Goal: Transaction & Acquisition: Purchase product/service

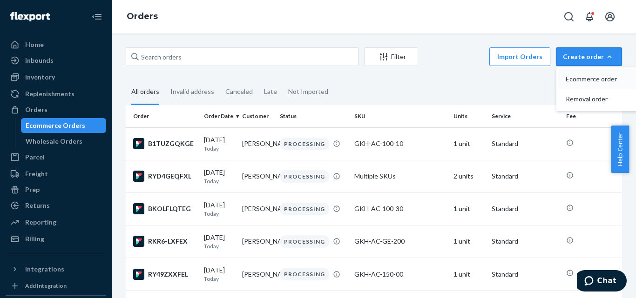
click at [571, 84] on button "Ecommerce order" at bounding box center [602, 79] width 89 height 20
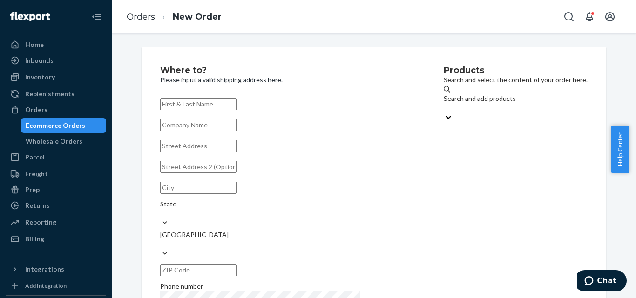
scroll to position [37, 0]
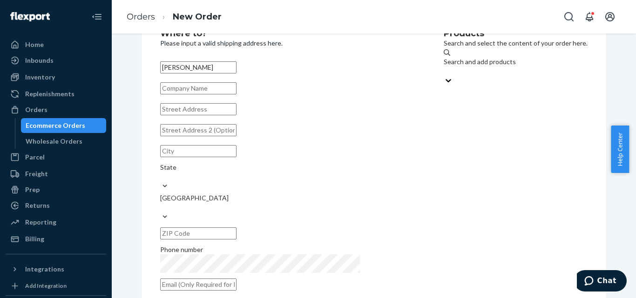
type input "[PERSON_NAME]"
click at [210, 136] on input "text" at bounding box center [198, 130] width 76 height 12
click at [209, 279] on input "text" at bounding box center [198, 285] width 76 height 12
paste input "[EMAIL_ADDRESS][DOMAIN_NAME]"
type input "[EMAIL_ADDRESS][DOMAIN_NAME]"
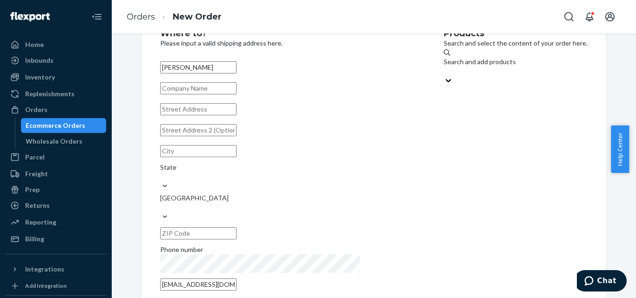
click at [231, 247] on div "[PERSON_NAME] State [GEOGRAPHIC_DATA] Phone number [EMAIL_ADDRESS][DOMAIN_NAME]" at bounding box center [287, 176] width 255 height 236
click at [223, 114] on input "text" at bounding box center [198, 109] width 76 height 12
paste input "[STREET_ADDRESS][PERSON_NAME]"
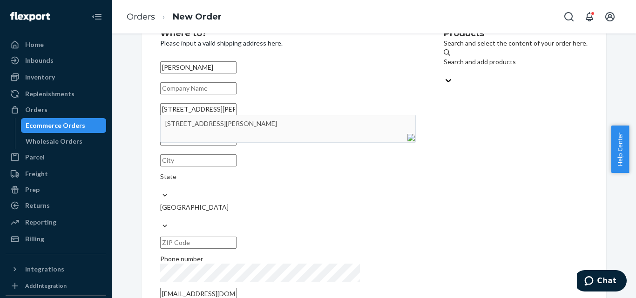
type input "[STREET_ADDRESS][PERSON_NAME]"
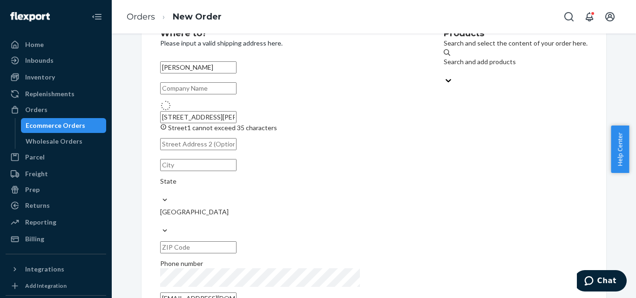
type input "[GEOGRAPHIC_DATA]"
type input "23504"
type input "[STREET_ADDRESS][PERSON_NAME]"
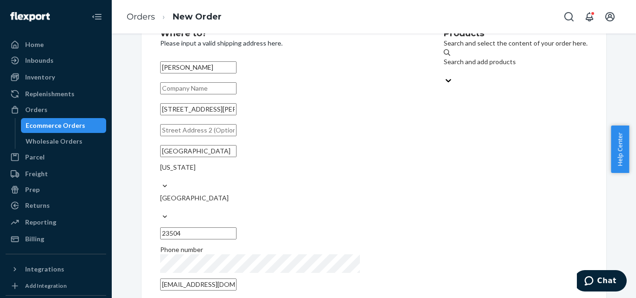
click at [236, 279] on input "[EMAIL_ADDRESS][DOMAIN_NAME]" at bounding box center [198, 285] width 76 height 12
click at [443, 63] on div "Search and add products" at bounding box center [515, 61] width 144 height 9
click at [443, 67] on input "Search and add products" at bounding box center [443, 71] width 1 height 9
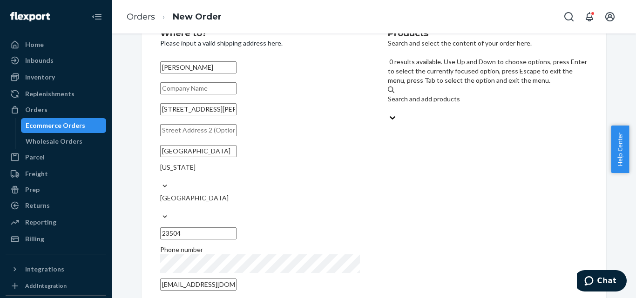
paste input "GKH-SC-400-10"
type input "GKH-SC-400-10"
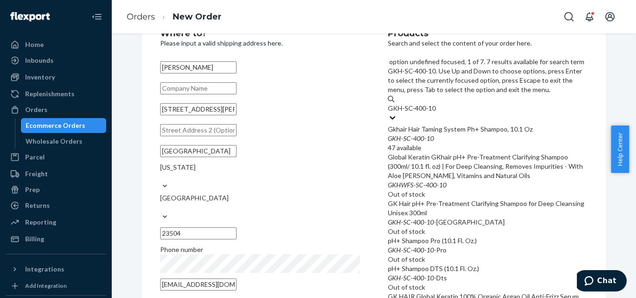
click at [445, 134] on div "GKH - SC - 400 - 10" at bounding box center [488, 138] width 200 height 9
click at [436, 104] on input "GKH-SC-400-10" at bounding box center [412, 108] width 48 height 9
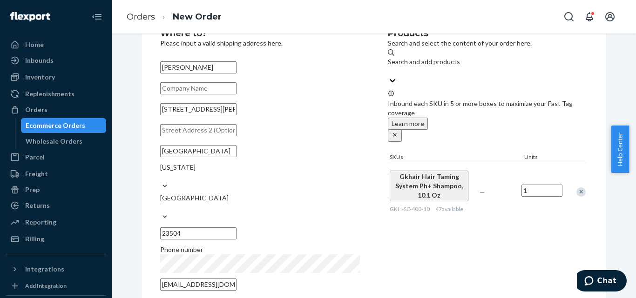
click at [462, 232] on div "Products Search and select the content of your order here. Search and add produ…" at bounding box center [488, 162] width 200 height 267
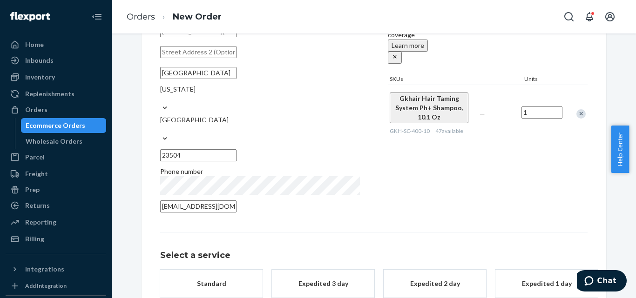
scroll to position [130, 0]
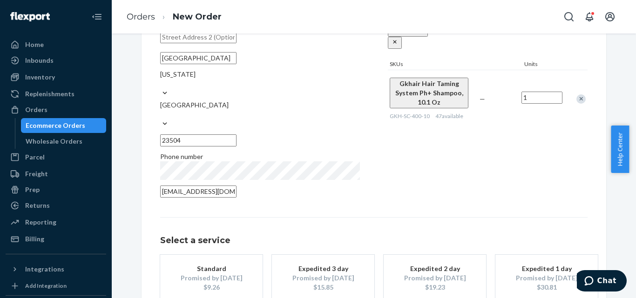
click at [206, 264] on div "Standard" at bounding box center [211, 268] width 74 height 9
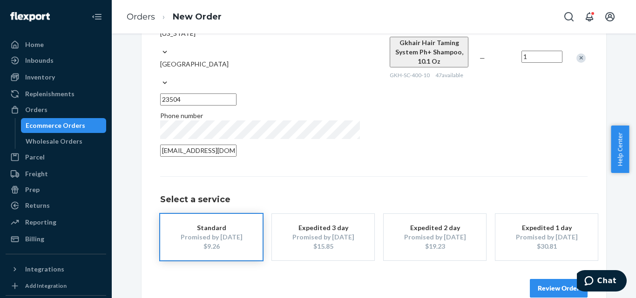
scroll to position [172, 0]
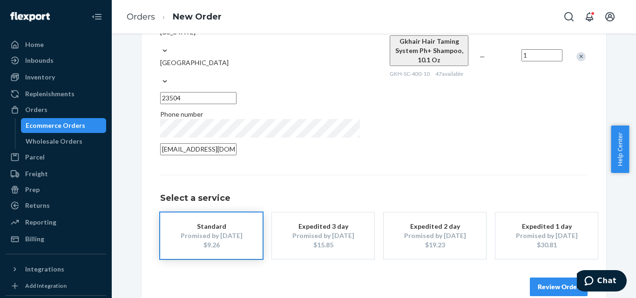
click at [542, 278] on button "Review Order" at bounding box center [559, 287] width 58 height 19
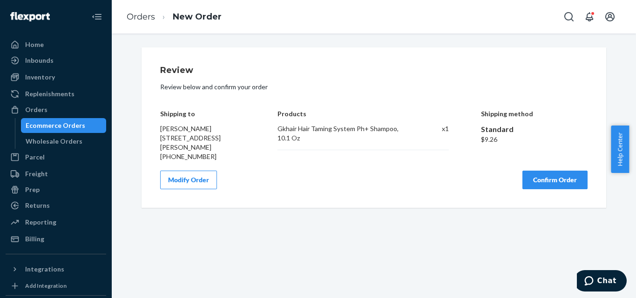
click at [537, 175] on button "Confirm Order" at bounding box center [554, 180] width 65 height 19
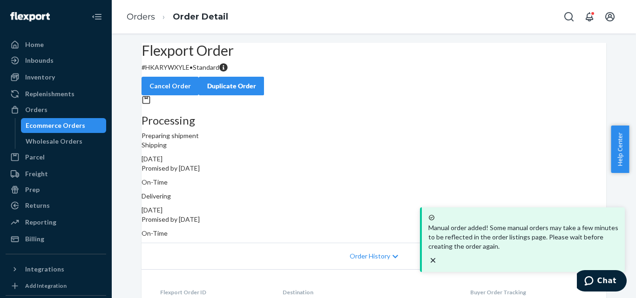
click at [175, 72] on p "# HKARYWXYLE • Standard" at bounding box center [373, 67] width 464 height 9
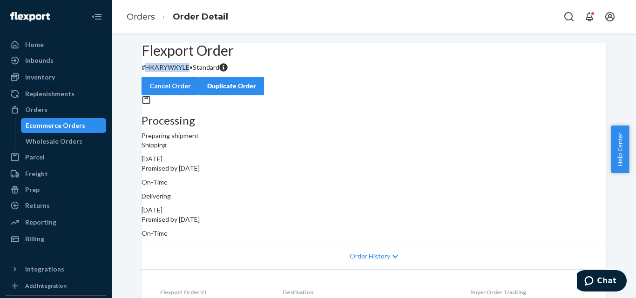
copy p "HKARYWXYLE"
click at [133, 15] on link "Orders" at bounding box center [141, 17] width 28 height 10
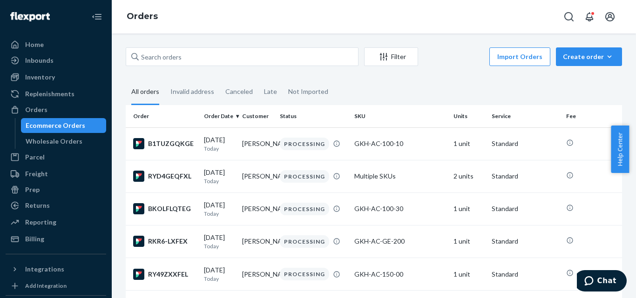
click at [571, 55] on div "Create order" at bounding box center [589, 56] width 52 height 9
click at [566, 81] on span "Ecommerce order" at bounding box center [594, 79] width 58 height 7
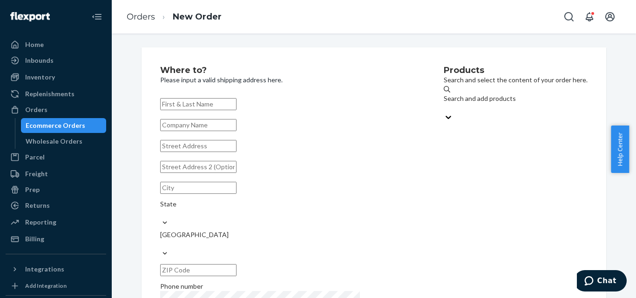
click at [236, 101] on input "text" at bounding box center [198, 104] width 76 height 12
type input "[PERSON_NAME]"
click at [200, 152] on input "text" at bounding box center [198, 146] width 76 height 12
paste input "[STREET_ADDRESS]"
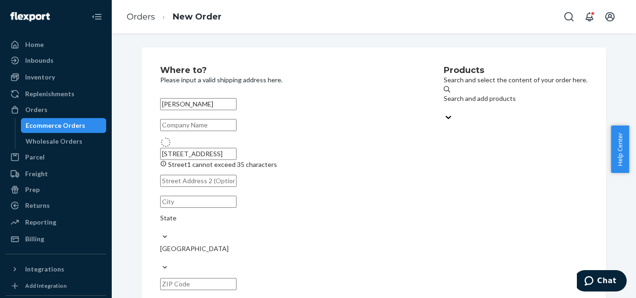
type input "[STREET_ADDRESS]"
type input "Nekoosa"
type input "54457"
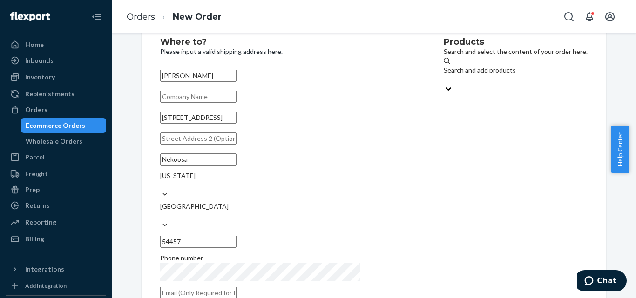
scroll to position [37, 0]
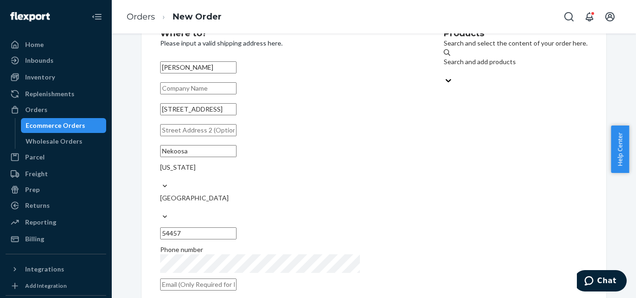
click at [236, 279] on input "text" at bounding box center [198, 285] width 76 height 12
paste input "[EMAIL_ADDRESS][DOMAIN_NAME]"
type input "[EMAIL_ADDRESS][DOMAIN_NAME]"
click at [517, 176] on div "Products Search and select the content of your order here. Search and add produ…" at bounding box center [515, 162] width 144 height 267
click at [202, 115] on input "[STREET_ADDRESS]" at bounding box center [198, 109] width 76 height 12
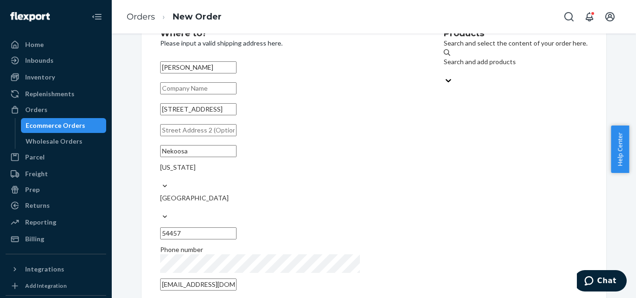
click at [231, 69] on input "[PERSON_NAME]" at bounding box center [198, 67] width 76 height 12
click at [228, 115] on input "[STREET_ADDRESS]" at bounding box center [198, 109] width 76 height 12
click at [228, 157] on input "Nekoosa" at bounding box center [198, 151] width 76 height 12
click at [236, 228] on input "54457" at bounding box center [198, 234] width 76 height 12
click at [443, 154] on div "Products Search and select the content of your order here. Search and add produ…" at bounding box center [515, 162] width 144 height 267
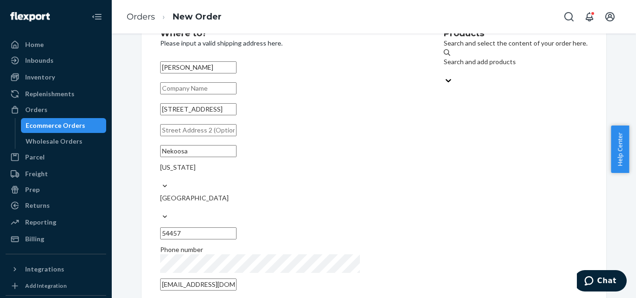
click at [443, 63] on div "Search and add products" at bounding box center [515, 61] width 144 height 9
click at [443, 67] on input "Search and add products" at bounding box center [443, 71] width 1 height 9
paste input "GKH-SC-400-10"
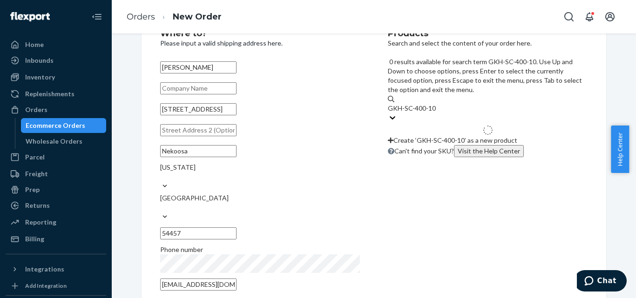
type input "GKH-SC-400-10"
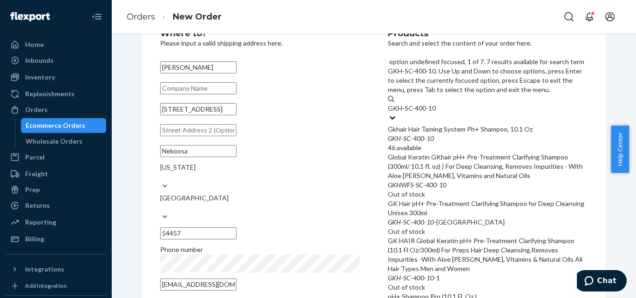
click at [446, 134] on div "GKH - SC - 400 - 10" at bounding box center [488, 138] width 200 height 9
click at [436, 104] on input "GKH-SC-400-10" at bounding box center [412, 108] width 48 height 9
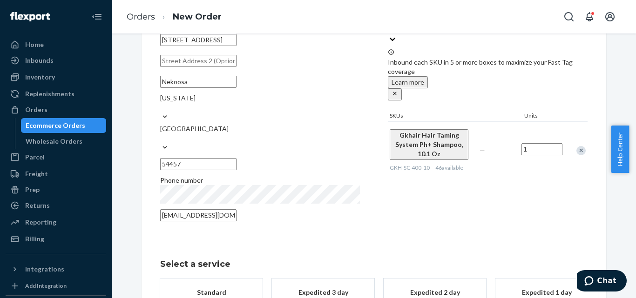
scroll to position [172, 0]
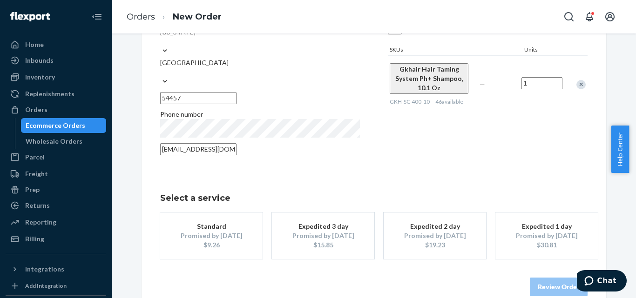
click at [227, 231] on div "Promised by [DATE]" at bounding box center [211, 235] width 74 height 9
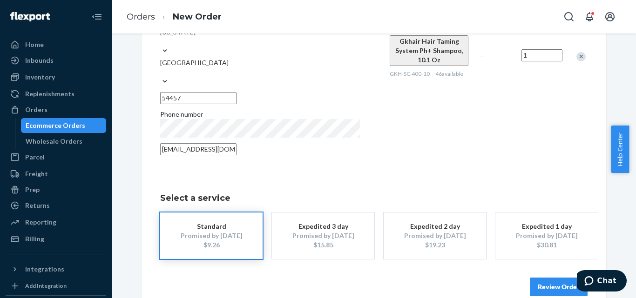
click at [236, 143] on input "[EMAIL_ADDRESS][DOMAIN_NAME]" at bounding box center [198, 149] width 76 height 12
click at [314, 113] on div "[PERSON_NAME] [STREET_ADDRESS][US_STATE] Phone number [EMAIL_ADDRESS][DOMAIN_NA…" at bounding box center [260, 41] width 200 height 236
click at [547, 278] on button "Review Order" at bounding box center [559, 287] width 58 height 19
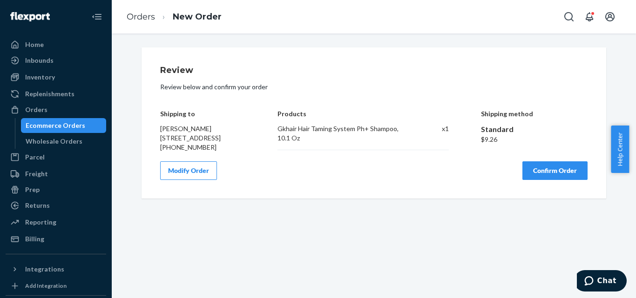
click at [554, 180] on button "Confirm Order" at bounding box center [554, 170] width 65 height 19
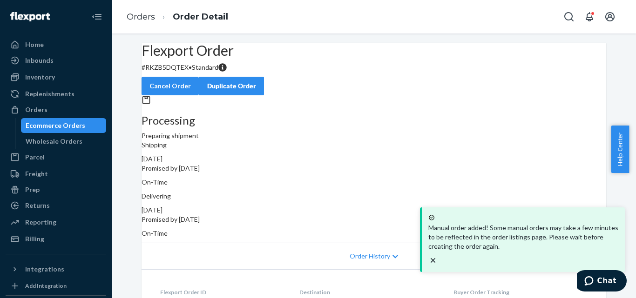
click at [177, 72] on p "# RKZB5DQTEX • Standard" at bounding box center [373, 67] width 464 height 9
copy p "RKZB5DQTEX"
